Goal: Task Accomplishment & Management: Manage account settings

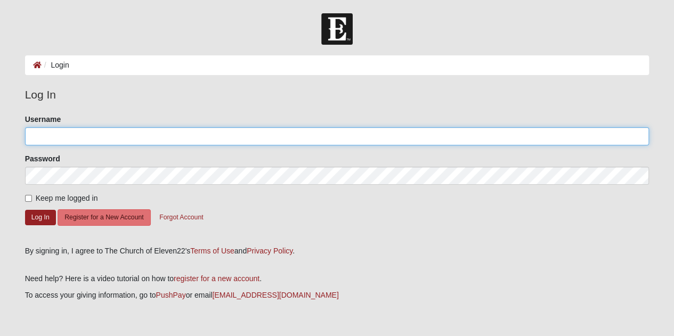
click at [55, 135] on input "Username" at bounding box center [337, 136] width 625 height 18
type input "1echloes@gmail.com"
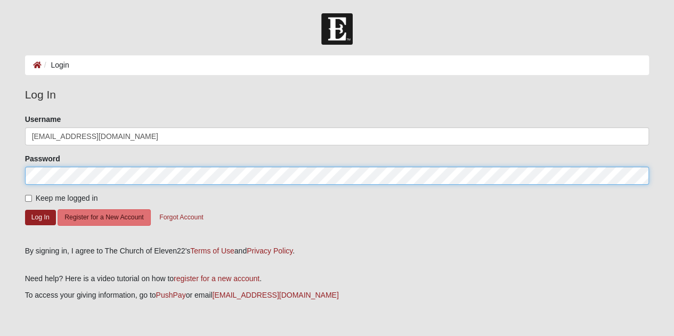
click at [25, 210] on button "Log In" at bounding box center [40, 217] width 31 height 15
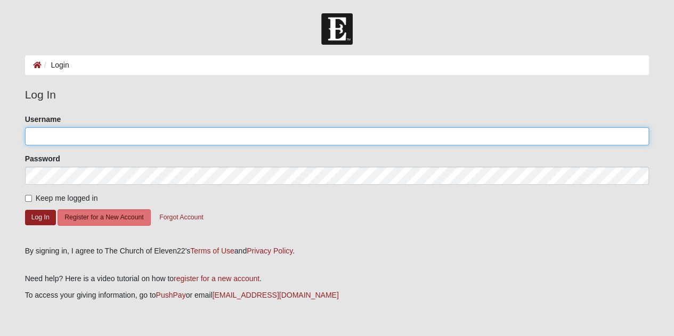
click at [117, 133] on input "Username" at bounding box center [337, 136] width 625 height 18
